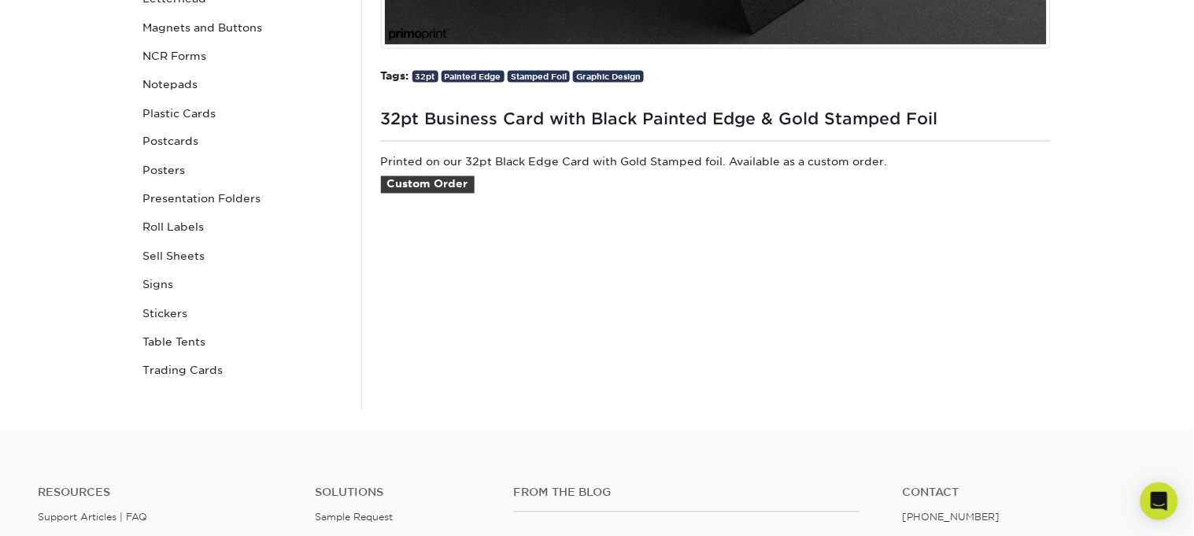
scroll to position [652, 0]
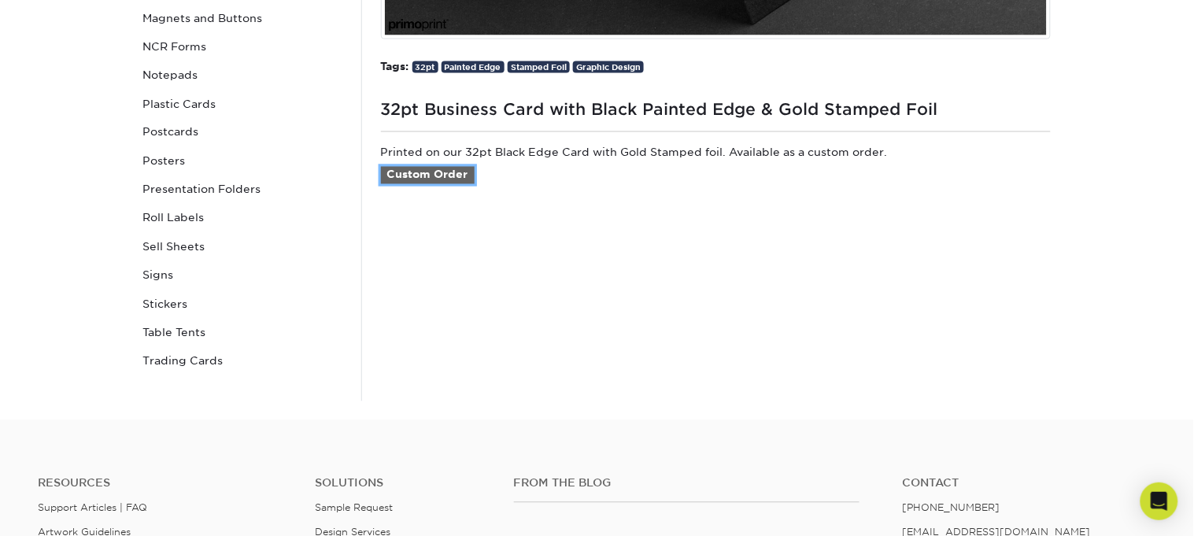
click at [415, 176] on link "Custom Order" at bounding box center [428, 175] width 94 height 17
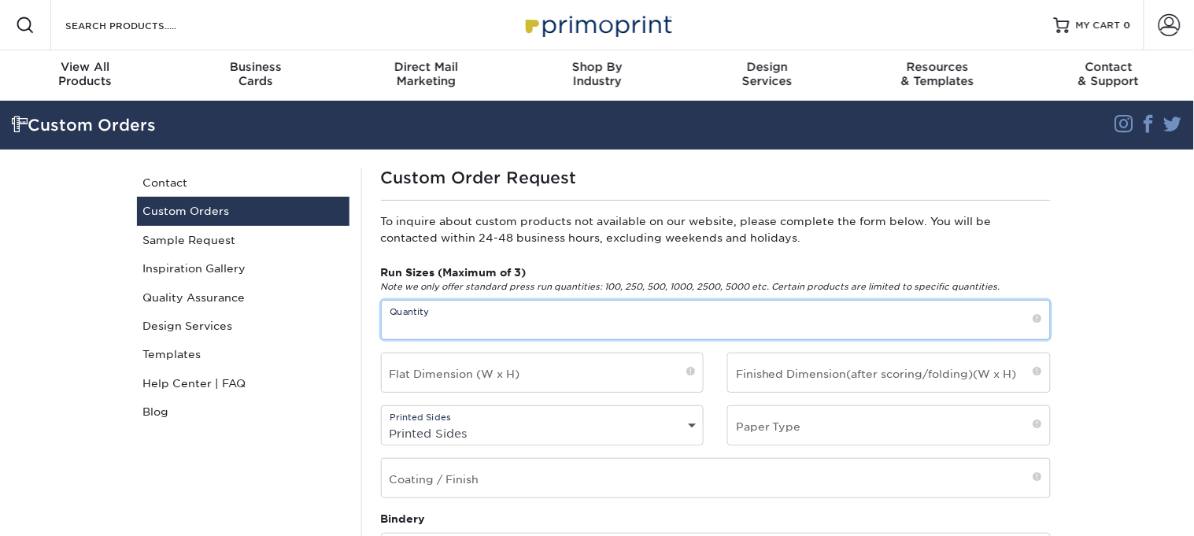
click at [561, 320] on input "text" at bounding box center [716, 320] width 668 height 39
type input "50"
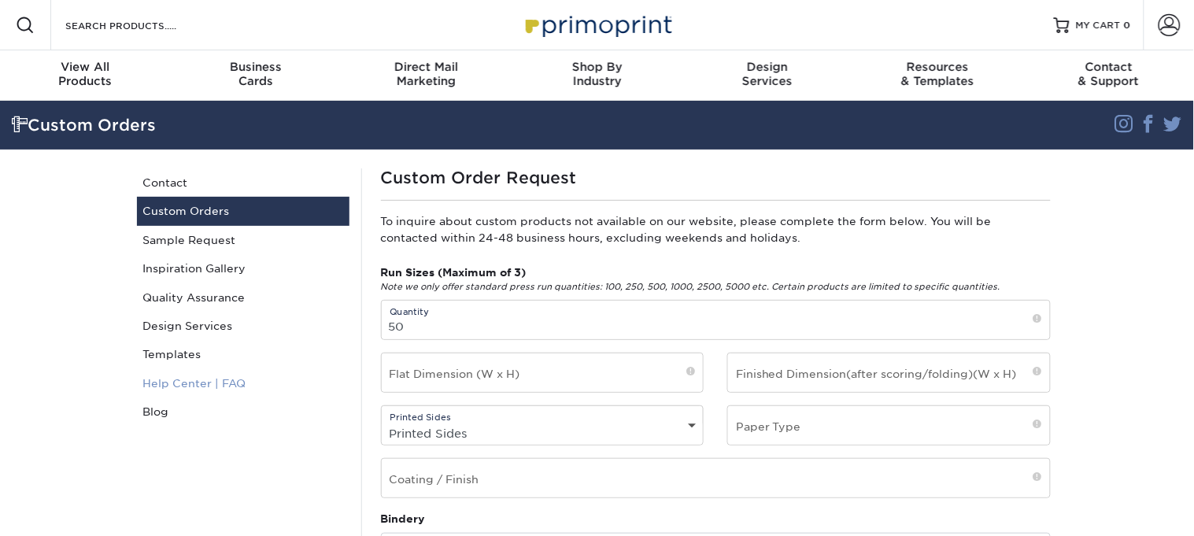
click at [324, 396] on link "Help Center | FAQ" at bounding box center [243, 383] width 213 height 28
